Goal: Navigation & Orientation: Understand site structure

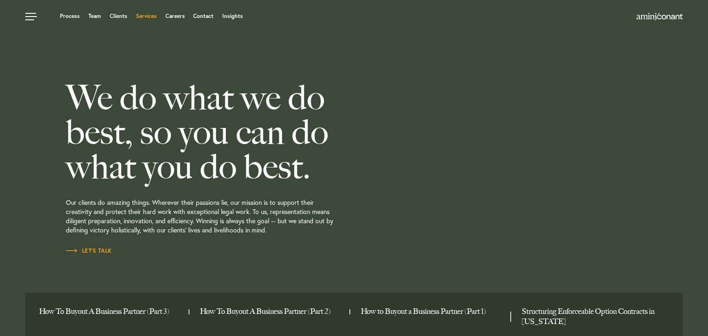
click at [139, 15] on link "Services" at bounding box center [146, 16] width 21 height 6
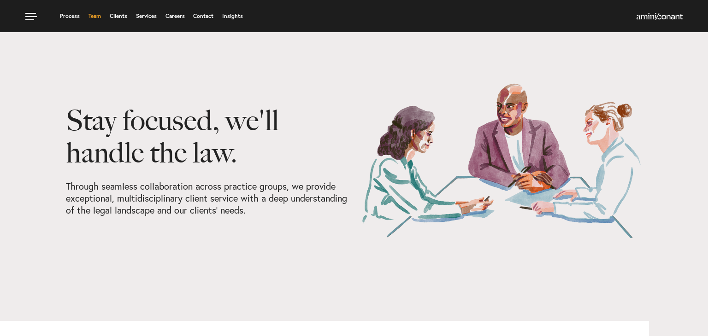
click at [94, 17] on link "Team" at bounding box center [94, 16] width 12 height 6
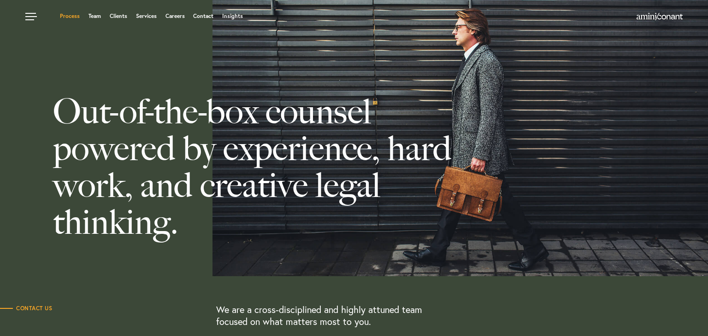
click at [74, 18] on link "Process" at bounding box center [70, 16] width 20 height 6
